Goal: Task Accomplishment & Management: Use online tool/utility

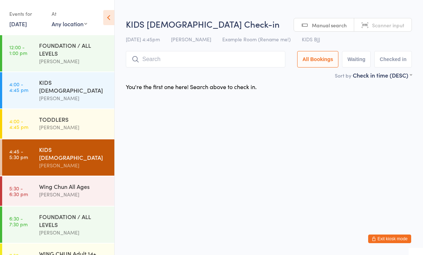
click at [151, 61] on input "search" at bounding box center [206, 59] width 160 height 16
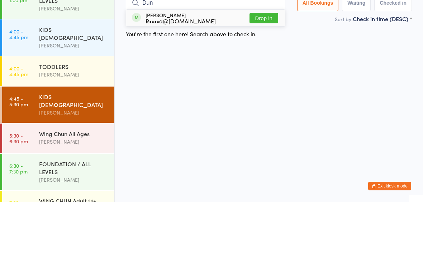
type input "Dun"
click at [259, 66] on button "Drop in" at bounding box center [264, 71] width 29 height 10
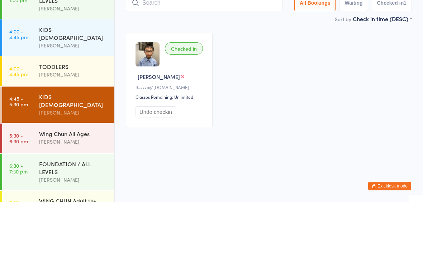
click at [231, 79] on div "Checked in [PERSON_NAME]••••a@[DOMAIN_NAME] Classes Remaining: Unlimited Undo c…" at bounding box center [268, 132] width 299 height 107
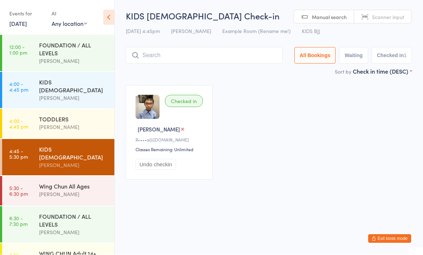
click at [227, 52] on input "search" at bounding box center [204, 55] width 157 height 16
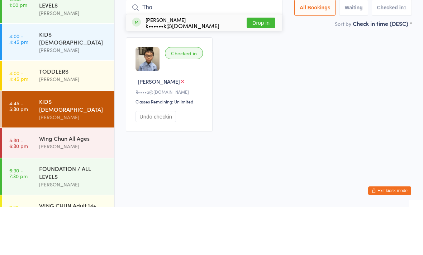
type input "Tho"
click at [184, 71] on div "k••••••k@[DOMAIN_NAME]" at bounding box center [183, 74] width 74 height 6
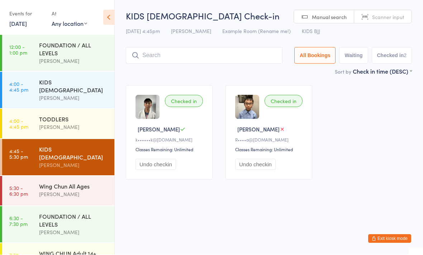
click at [250, 118] on img at bounding box center [247, 107] width 24 height 24
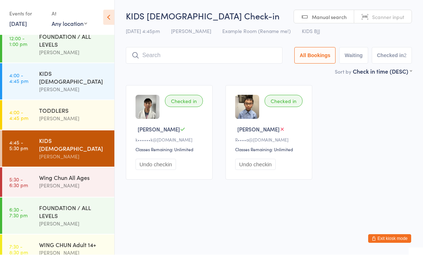
scroll to position [8, 0]
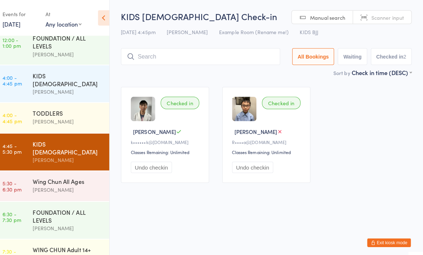
click at [314, 112] on div "Checked in [PERSON_NAME] k••••••k@[DOMAIN_NAME] Classes Remaining: Unlimited Un…" at bounding box center [268, 132] width 299 height 107
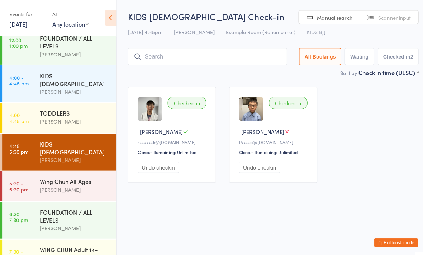
click at [83, 182] on div "[PERSON_NAME]" at bounding box center [73, 186] width 69 height 8
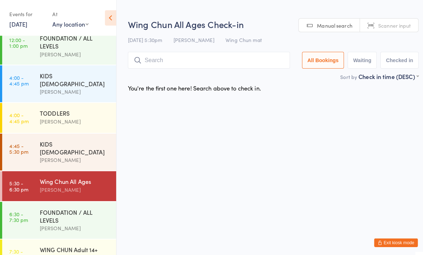
click at [53, 204] on div "FOUNDATION / ALL LEVELS" at bounding box center [73, 212] width 69 height 16
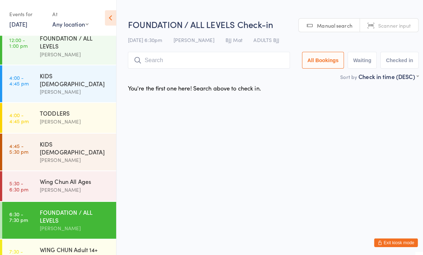
click at [59, 67] on div "KIDS [DEMOGRAPHIC_DATA] [PERSON_NAME]" at bounding box center [76, 82] width 75 height 36
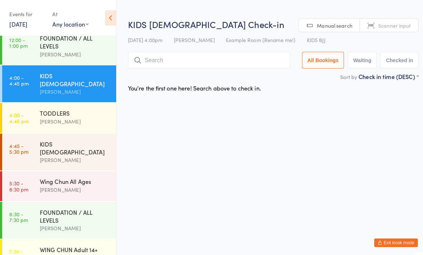
click at [77, 60] on div "FOUNDATION / ALL LEVELS [PERSON_NAME]" at bounding box center [76, 45] width 75 height 36
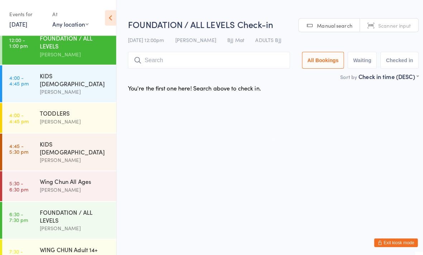
click at [68, 101] on div "TODDLERS [PERSON_NAME]" at bounding box center [76, 115] width 75 height 28
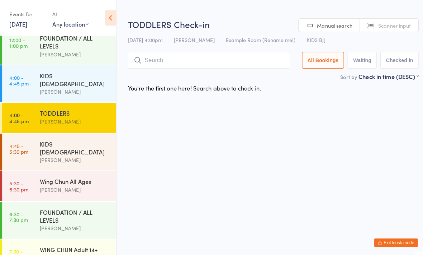
click at [91, 150] on div "KIDS [DEMOGRAPHIC_DATA] [PERSON_NAME]" at bounding box center [76, 149] width 75 height 36
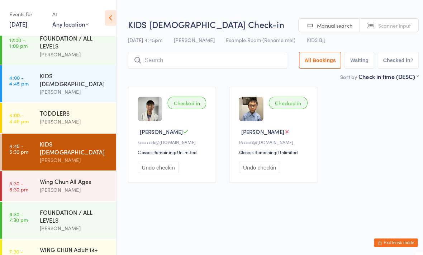
click at [74, 182] on div "[PERSON_NAME]" at bounding box center [73, 186] width 69 height 8
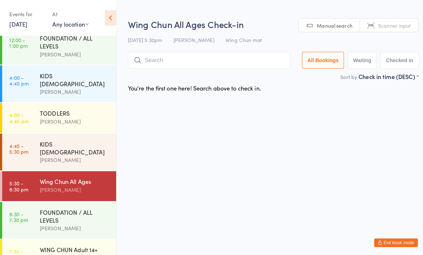
click at [104, 206] on div "FOUNDATION / ALL LEVELS" at bounding box center [73, 212] width 69 height 16
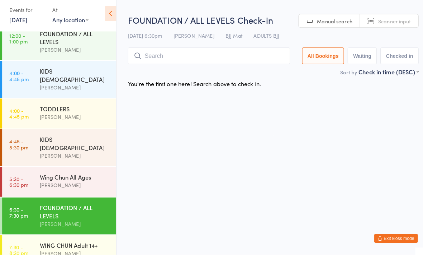
click at [97, 241] on div "WING CHUN Adult 14+" at bounding box center [73, 245] width 69 height 8
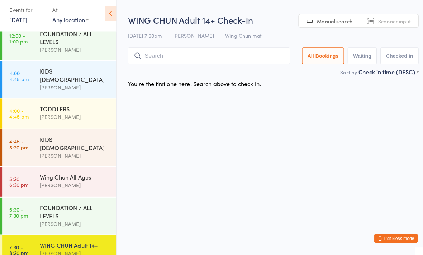
click at [74, 137] on div "KIDS [DEMOGRAPHIC_DATA]" at bounding box center [73, 145] width 69 height 16
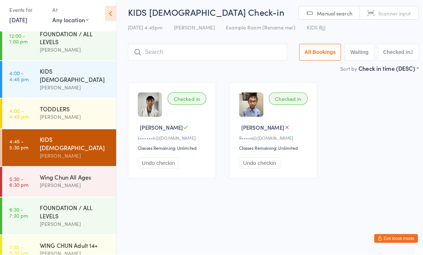
click at [159, 53] on input "search" at bounding box center [204, 55] width 157 height 16
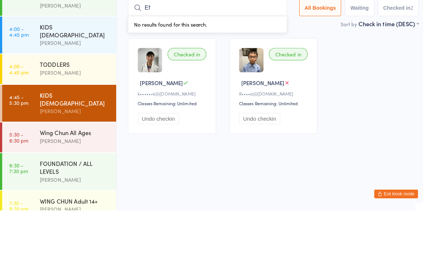
click at [373, 79] on div "Checked in [PERSON_NAME] k••••••k@[DOMAIN_NAME] Classes Remaining: Unlimited Un…" at bounding box center [268, 132] width 299 height 107
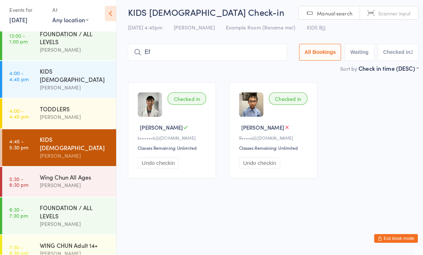
click at [222, 34] on div "KIDS [DEMOGRAPHIC_DATA] Check-in [DATE] 4:45pm [PERSON_NAME] Example Room (Rena…" at bounding box center [269, 38] width 286 height 57
click at [248, 56] on input "Ef" at bounding box center [204, 55] width 157 height 16
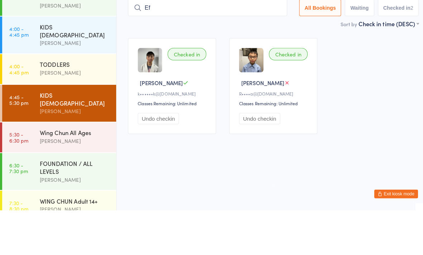
type input "E"
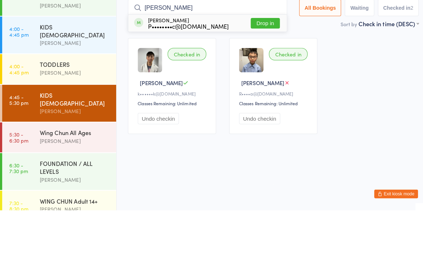
type input "[PERSON_NAME]"
click at [162, 65] on div "[PERSON_NAME] P••••••••c@[DOMAIN_NAME]" at bounding box center [186, 70] width 80 height 11
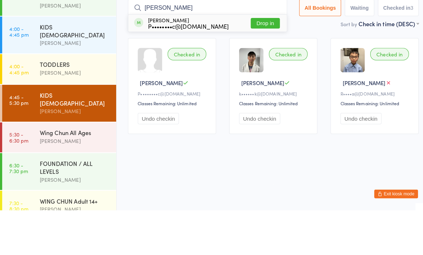
type input "[PERSON_NAME]"
click at [202, 71] on div "P••••••••c@[DOMAIN_NAME]" at bounding box center [186, 74] width 80 height 6
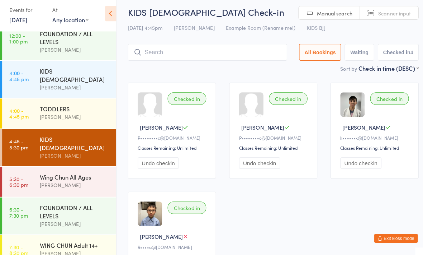
click at [254, 114] on div at bounding box center [247, 107] width 24 height 24
click at [147, 106] on div at bounding box center [148, 107] width 24 height 24
click at [83, 153] on div "[PERSON_NAME]" at bounding box center [73, 157] width 69 height 8
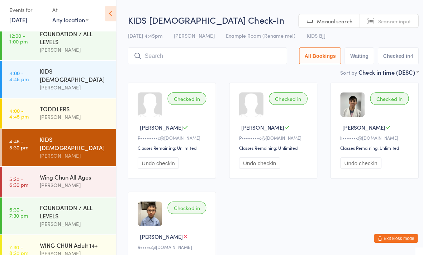
click at [217, 54] on input "search" at bounding box center [204, 59] width 157 height 16
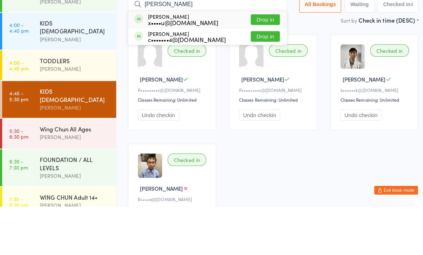
type input "[PERSON_NAME]"
click at [259, 66] on button "Drop in" at bounding box center [261, 71] width 29 height 10
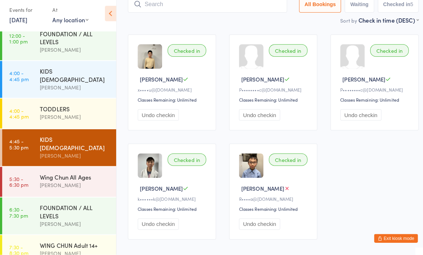
click at [179, 5] on input "search" at bounding box center [204, 8] width 157 height 16
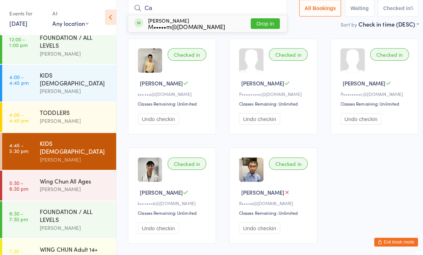
type input "Ca"
click at [175, 24] on div "M•••••m@[DOMAIN_NAME]" at bounding box center [184, 27] width 76 height 6
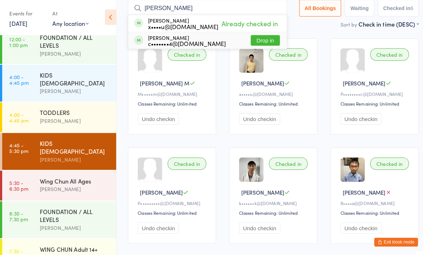
type input "[PERSON_NAME]"
click at [171, 42] on div "c•••••••4@[DOMAIN_NAME]" at bounding box center [184, 44] width 77 height 6
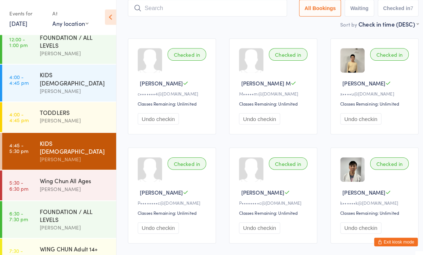
click at [57, 182] on div "[PERSON_NAME]" at bounding box center [73, 186] width 69 height 8
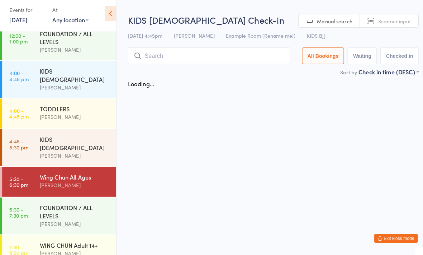
click at [223, 53] on input "search" at bounding box center [206, 59] width 160 height 16
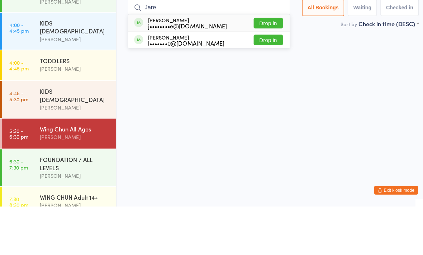
type input "Jare"
click at [260, 69] on button "Drop in" at bounding box center [264, 74] width 29 height 10
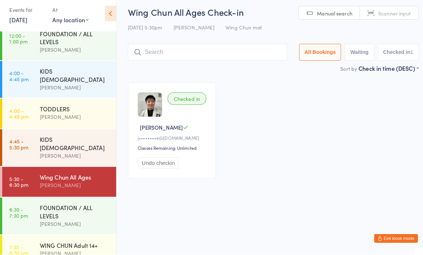
click at [217, 55] on input "search" at bounding box center [204, 55] width 157 height 16
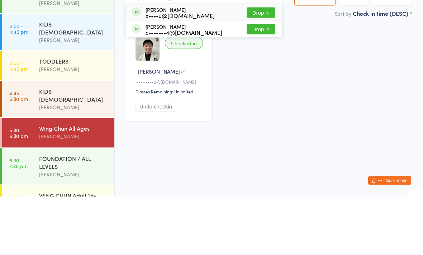
type input "[PERSON_NAME]"
click at [214, 79] on div "[PERSON_NAME] c•••••••4@[DOMAIN_NAME] Drop in" at bounding box center [204, 87] width 156 height 16
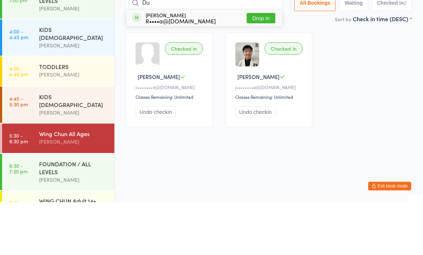
type input "D"
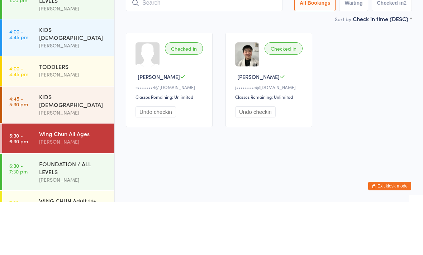
click at [34, 109] on link "4:00 - 4:45 pm TODDLERS [PERSON_NAME]" at bounding box center [58, 123] width 112 height 29
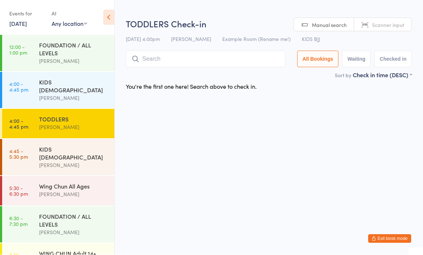
click at [30, 139] on link "4:45 - 5:30 pm KIDS [DEMOGRAPHIC_DATA] [PERSON_NAME]" at bounding box center [58, 157] width 112 height 36
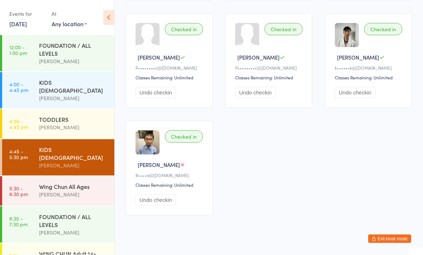
scroll to position [179, 0]
click at [75, 123] on div "[PERSON_NAME]" at bounding box center [73, 127] width 69 height 8
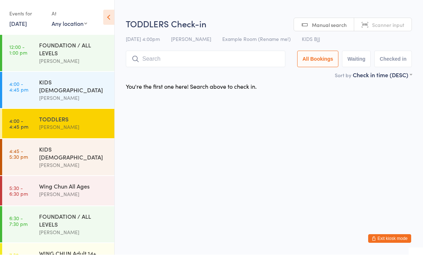
click at [77, 127] on div "TODDLERS [PERSON_NAME]" at bounding box center [76, 123] width 75 height 28
click at [87, 139] on div "KIDS [DEMOGRAPHIC_DATA] [PERSON_NAME]" at bounding box center [76, 157] width 75 height 36
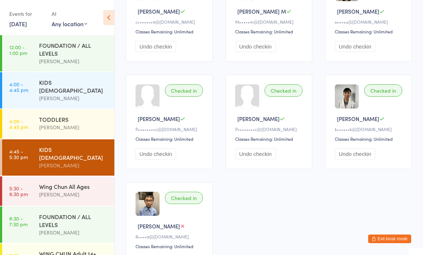
scroll to position [179, 0]
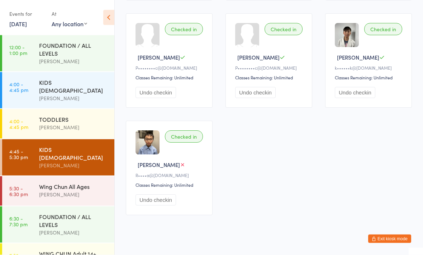
click at [11, 185] on time "5:30 - 6:30 pm" at bounding box center [18, 190] width 19 height 11
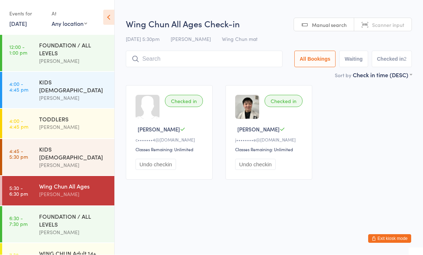
click at [203, 63] on input "search" at bounding box center [204, 59] width 157 height 16
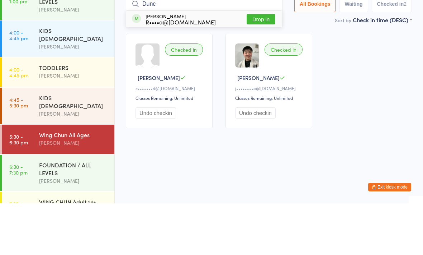
type input "Dunc"
click at [259, 66] on button "Drop in" at bounding box center [261, 71] width 29 height 10
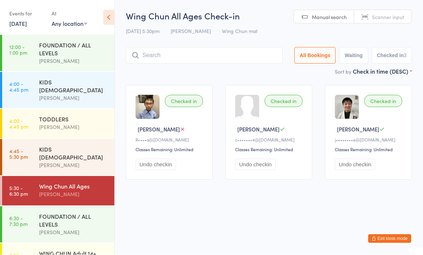
click at [80, 145] on div "KIDS [DEMOGRAPHIC_DATA]" at bounding box center [73, 153] width 69 height 16
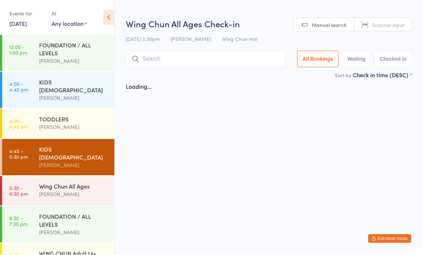
scroll to position [0, 0]
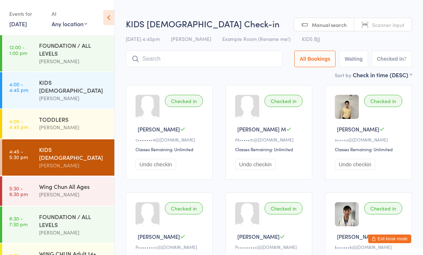
click at [81, 182] on div "Wing Chun All Ages" at bounding box center [73, 186] width 69 height 8
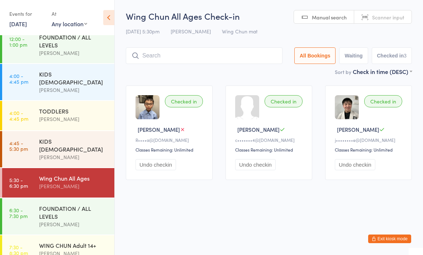
scroll to position [8, 0]
click at [394, 53] on button "Checked in 3" at bounding box center [392, 55] width 41 height 16
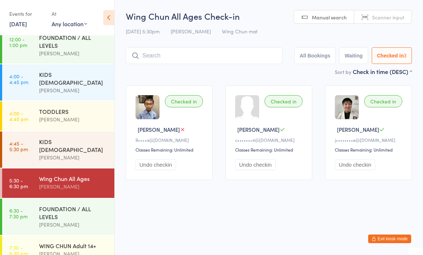
click at [218, 50] on input "search" at bounding box center [204, 55] width 157 height 16
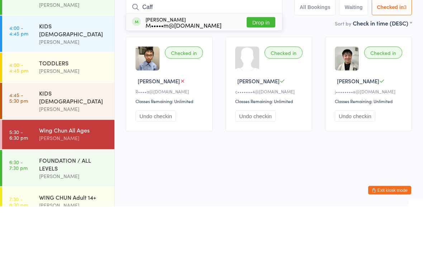
type input "Caff"
click at [256, 66] on button "Drop in" at bounding box center [261, 71] width 29 height 10
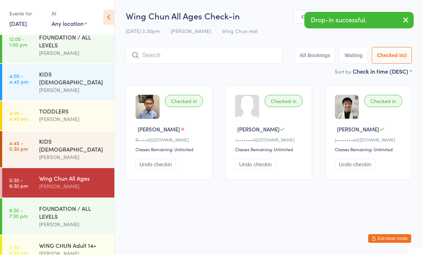
scroll to position [0, 0]
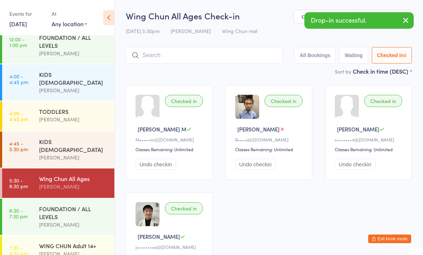
click at [202, 49] on input "search" at bounding box center [204, 55] width 157 height 16
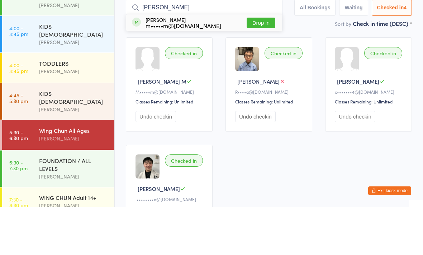
type input "[PERSON_NAME]"
click at [261, 66] on button "Drop in" at bounding box center [261, 71] width 29 height 10
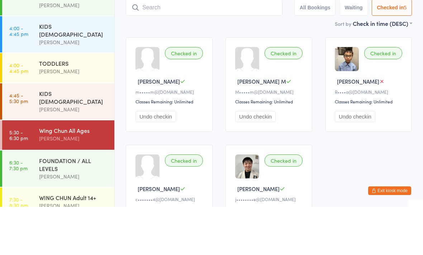
scroll to position [48, 0]
